Goal: Navigation & Orientation: Find specific page/section

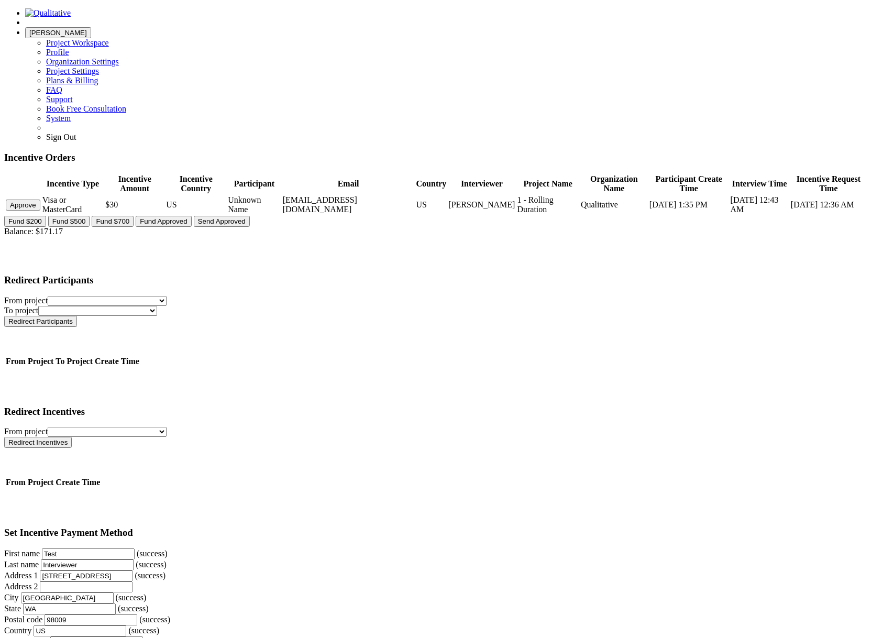
click at [742, 253] on ui-view "Layson Project Workspace Profile Organization Settings Email" at bounding box center [435, 584] width 863 height 1152
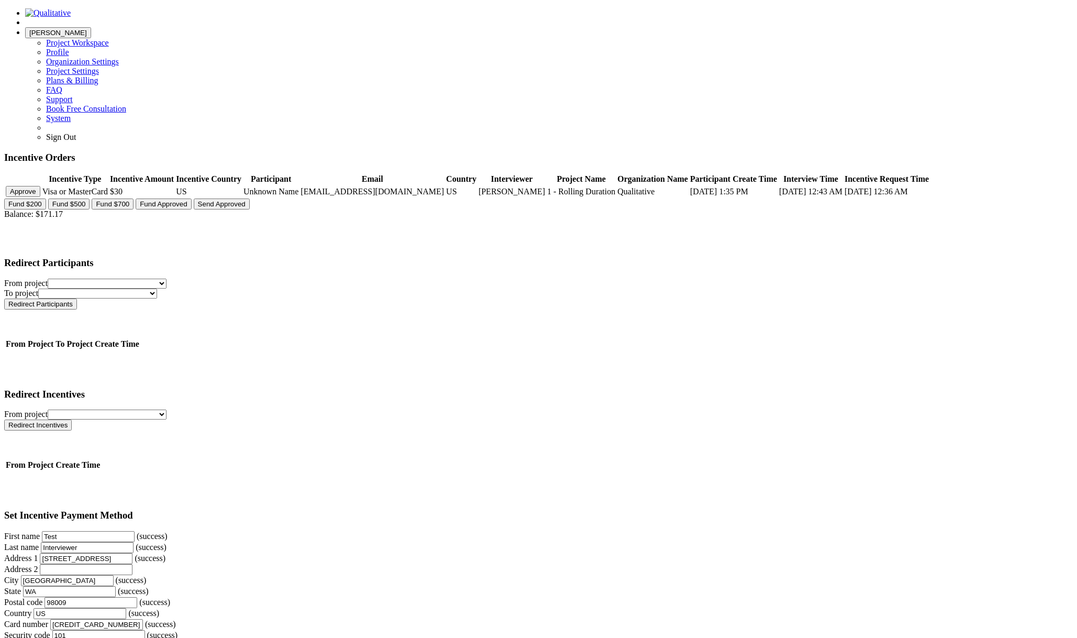
click at [803, 341] on ui-view "Layson Project Workspace Profile Organization Settings Email" at bounding box center [538, 575] width 1069 height 1134
click at [767, 303] on ui-view "Layson Project Workspace Profile Organization Settings Email" at bounding box center [538, 575] width 1069 height 1134
click at [71, 18] on img at bounding box center [48, 12] width 46 height 9
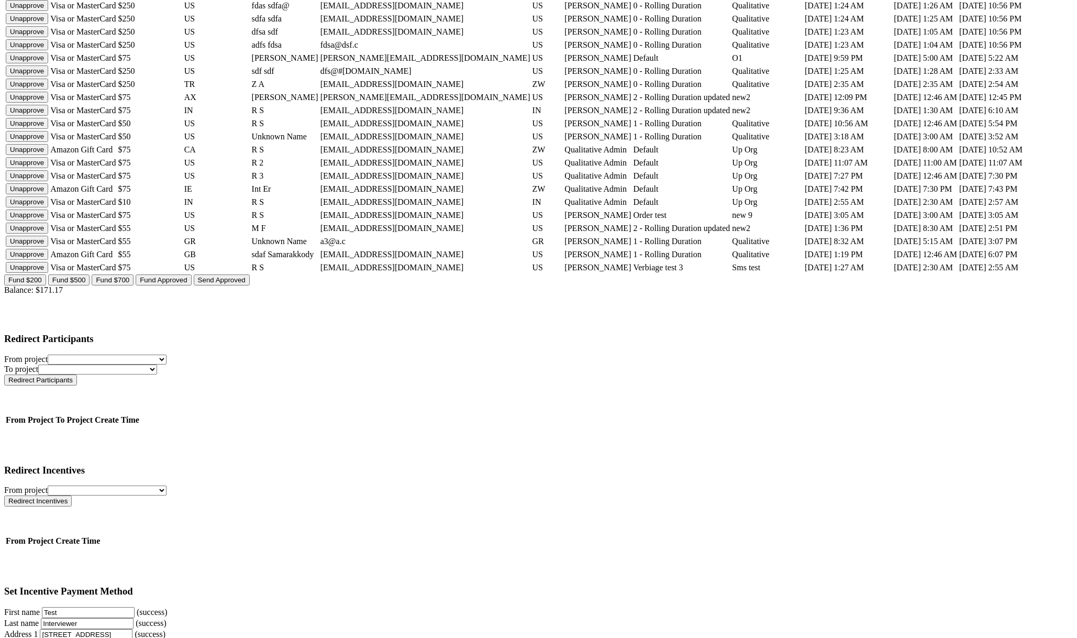
scroll to position [272, 563]
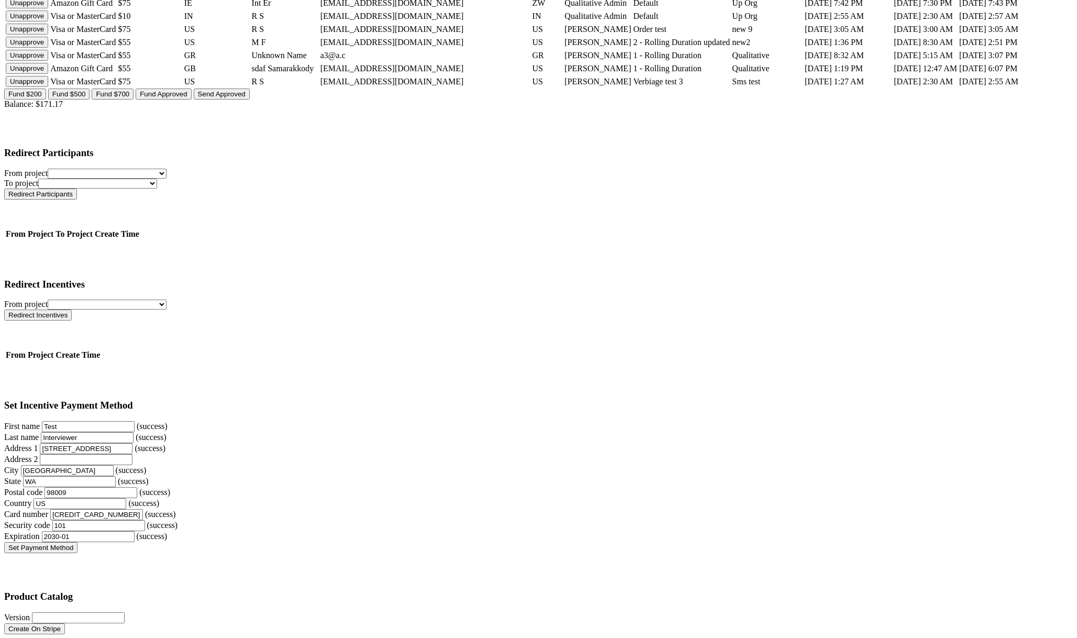
scroll to position [384, 563]
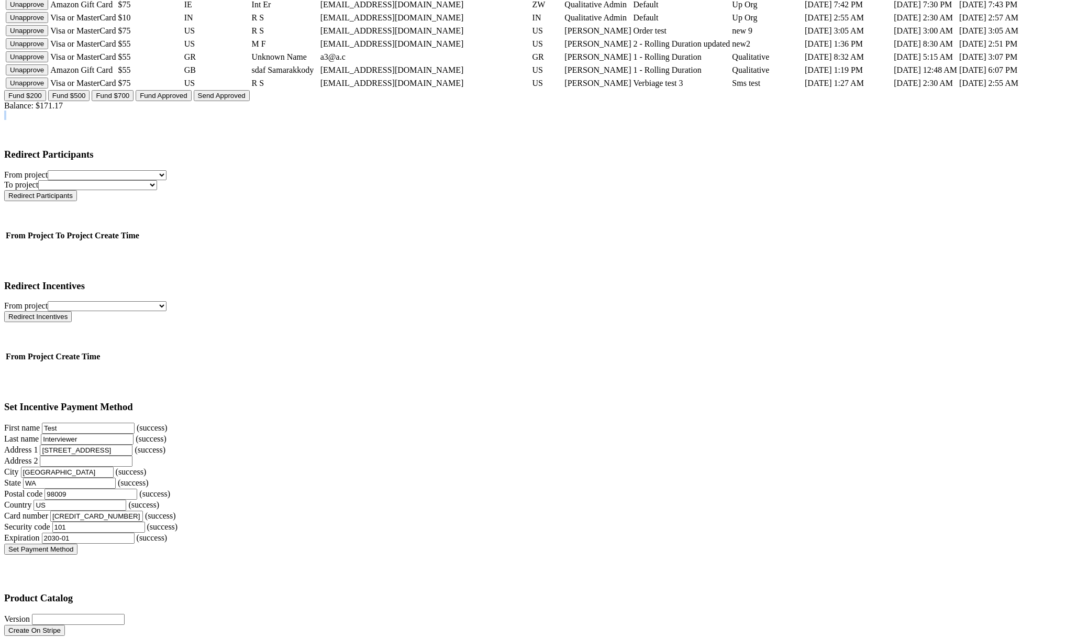
scroll to position [0, 564]
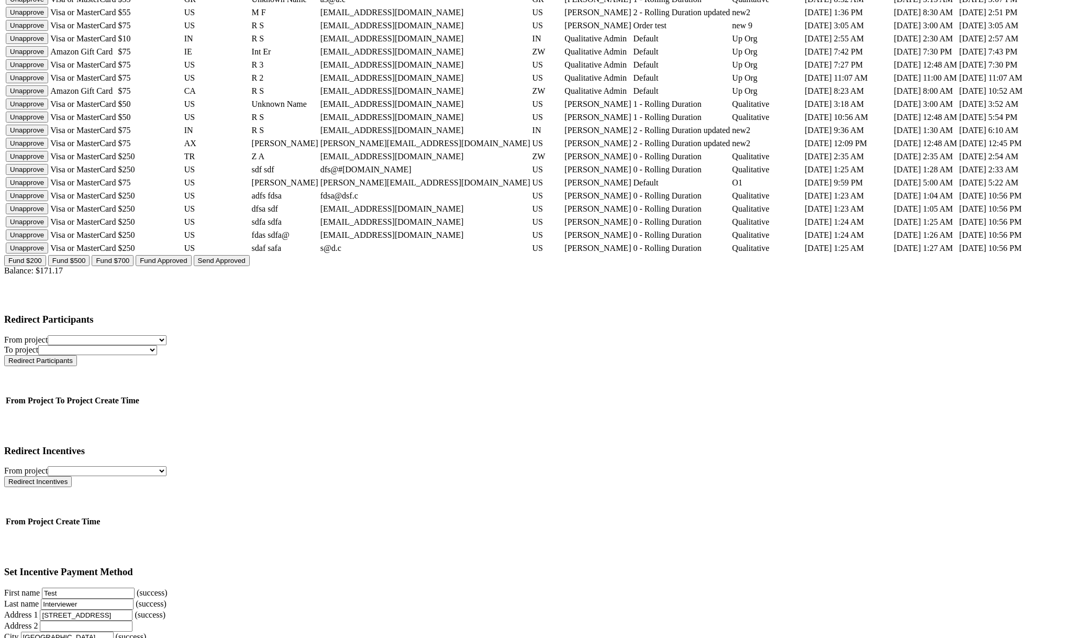
scroll to position [241, 564]
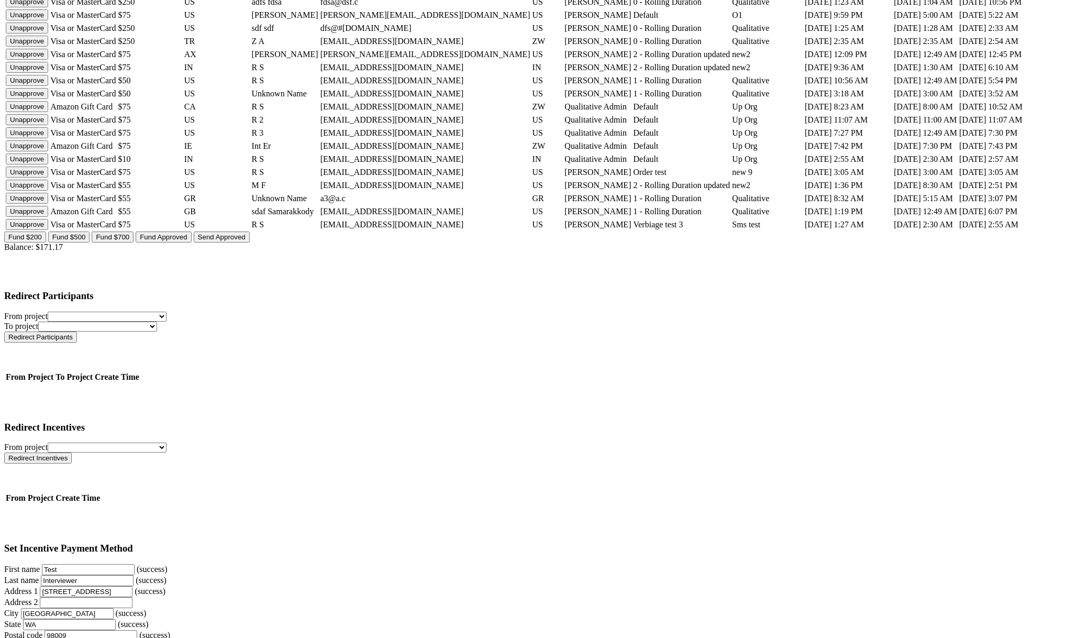
scroll to position [368, 563]
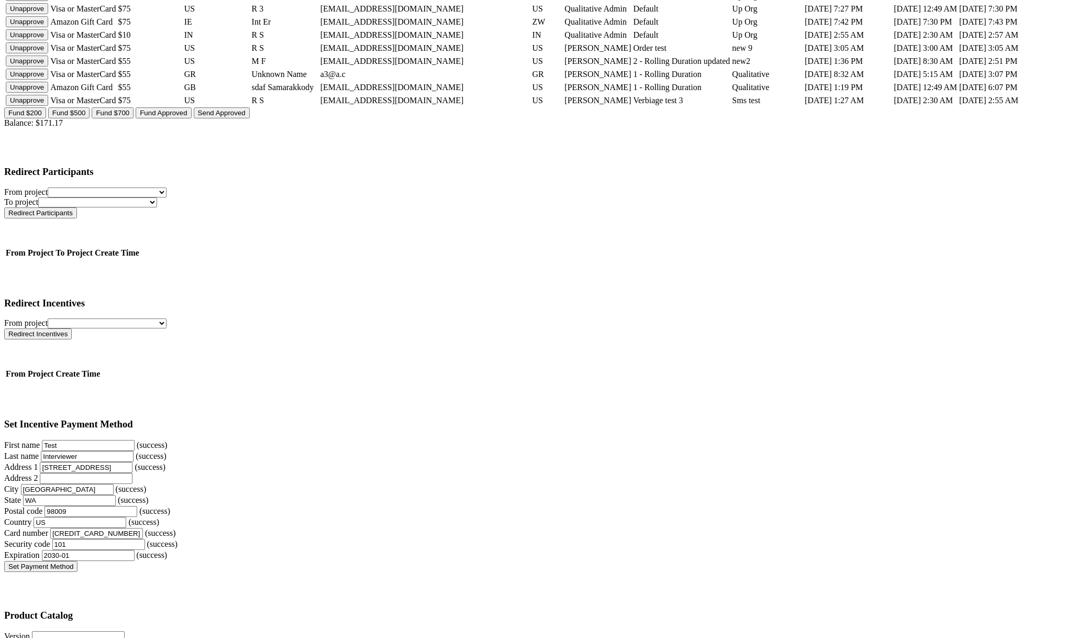
click at [1012, 475] on html "[PERSON_NAME] Project Workspace Profile Organization Settings Sign Out Email US" at bounding box center [538, 354] width 1077 height 1440
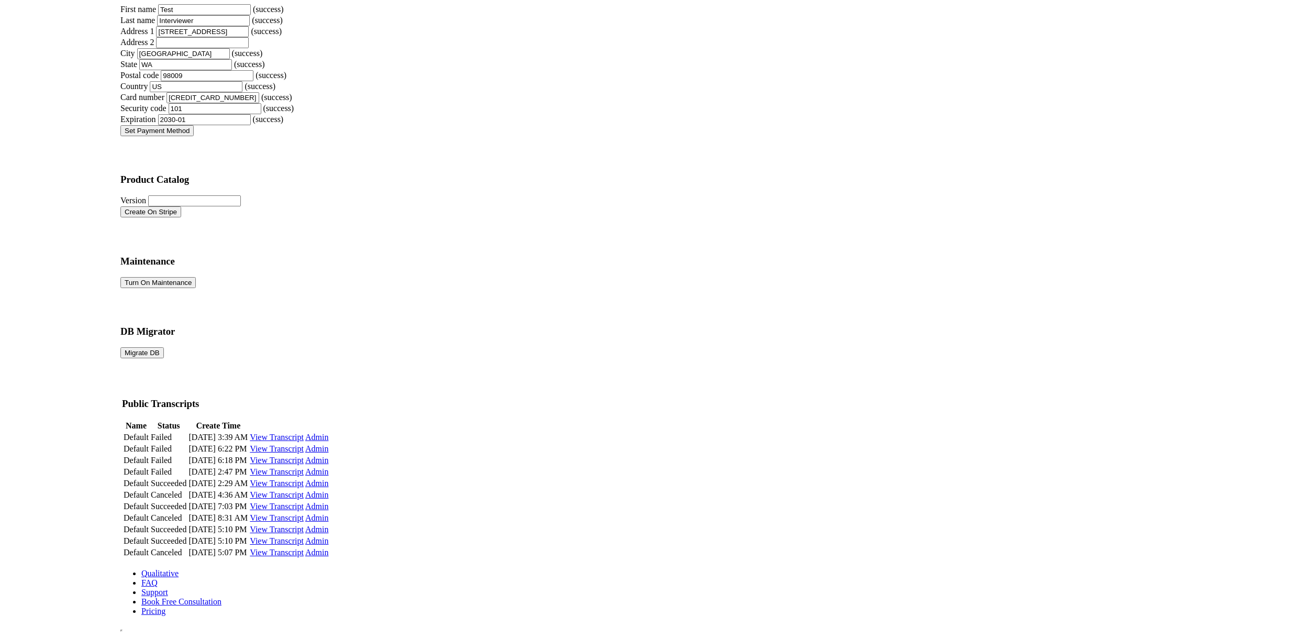
scroll to position [0, 0]
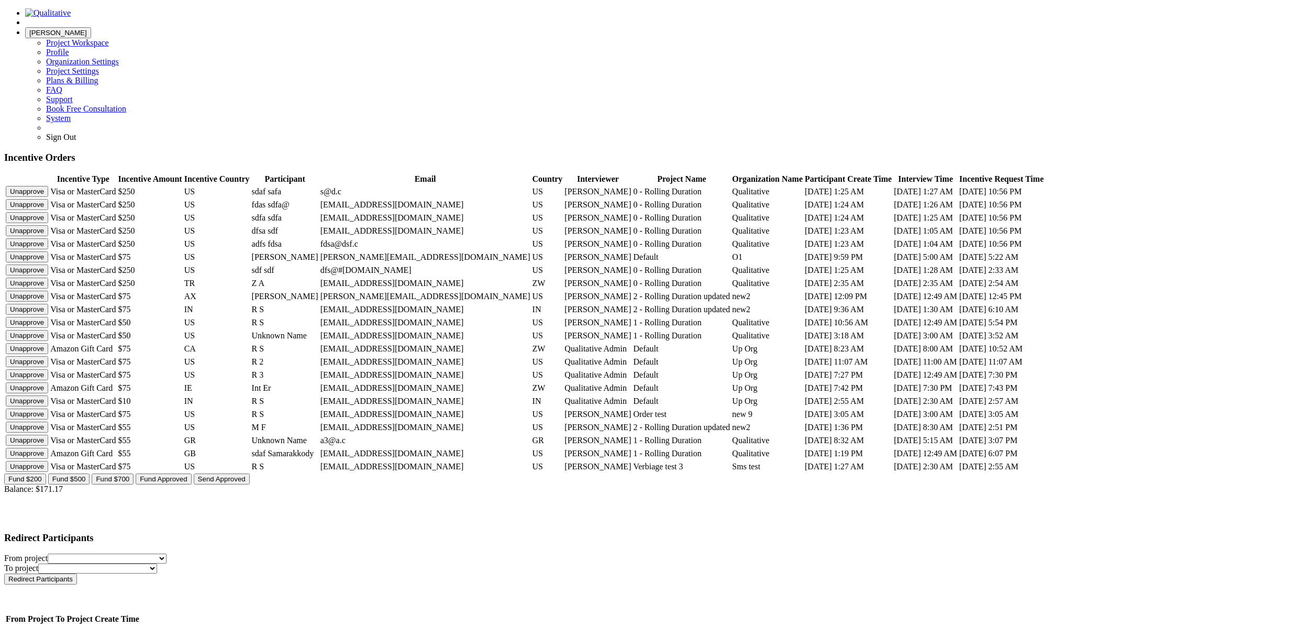
click at [531, 276] on td "dfs@#[DOMAIN_NAME]" at bounding box center [425, 270] width 211 height 12
